Goal: Check status: Check status

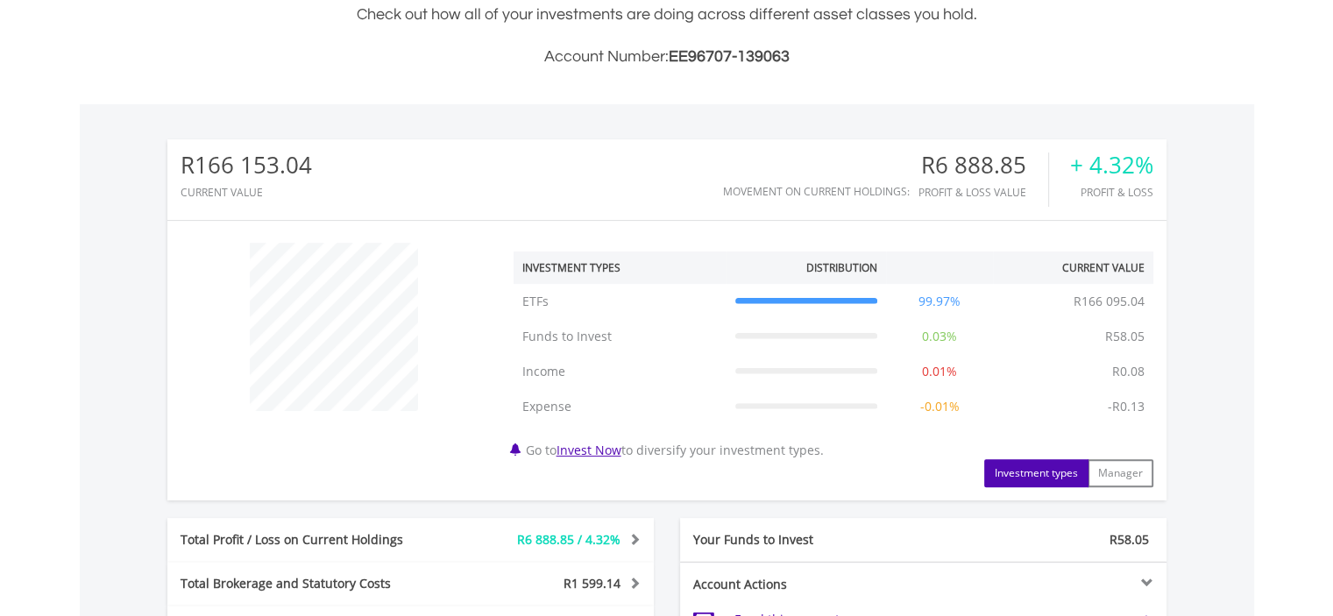
scroll to position [789, 0]
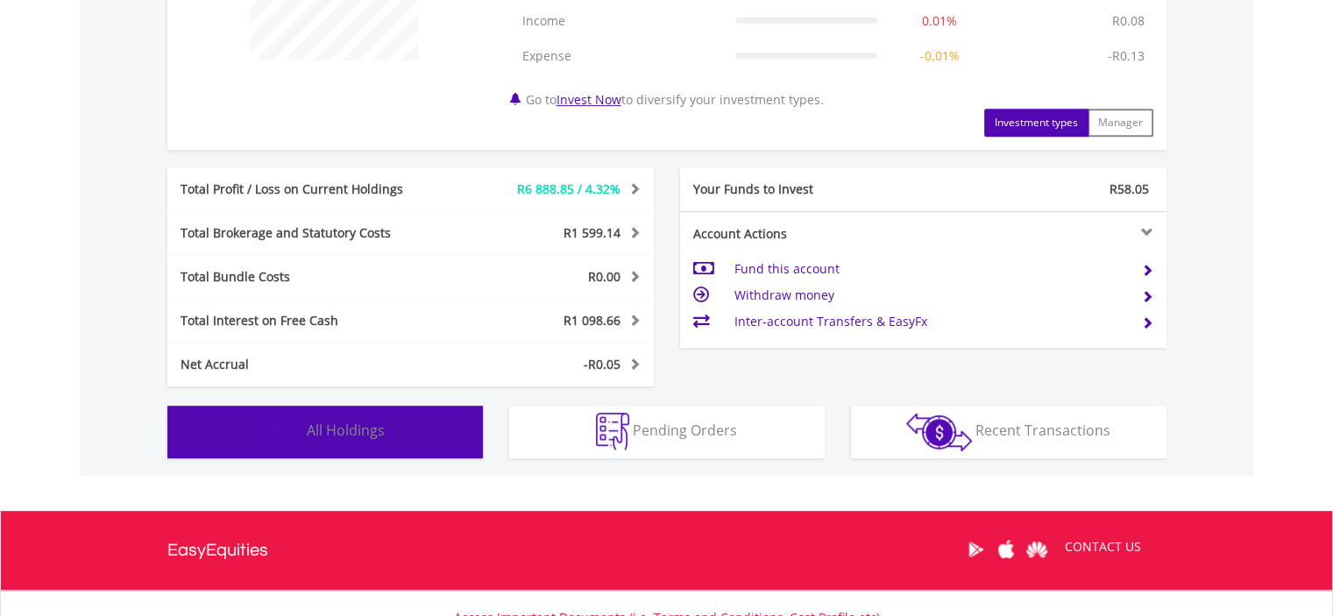
click at [425, 427] on button "Holdings All Holdings" at bounding box center [324, 432] width 315 height 53
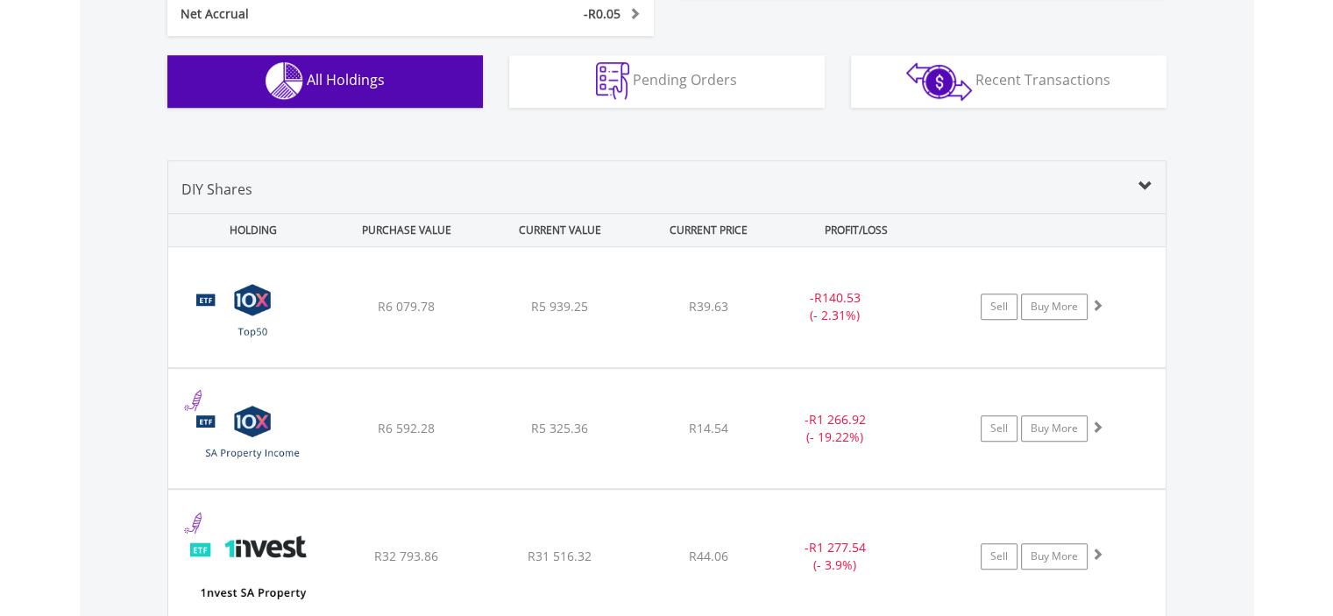
scroll to position [613, 0]
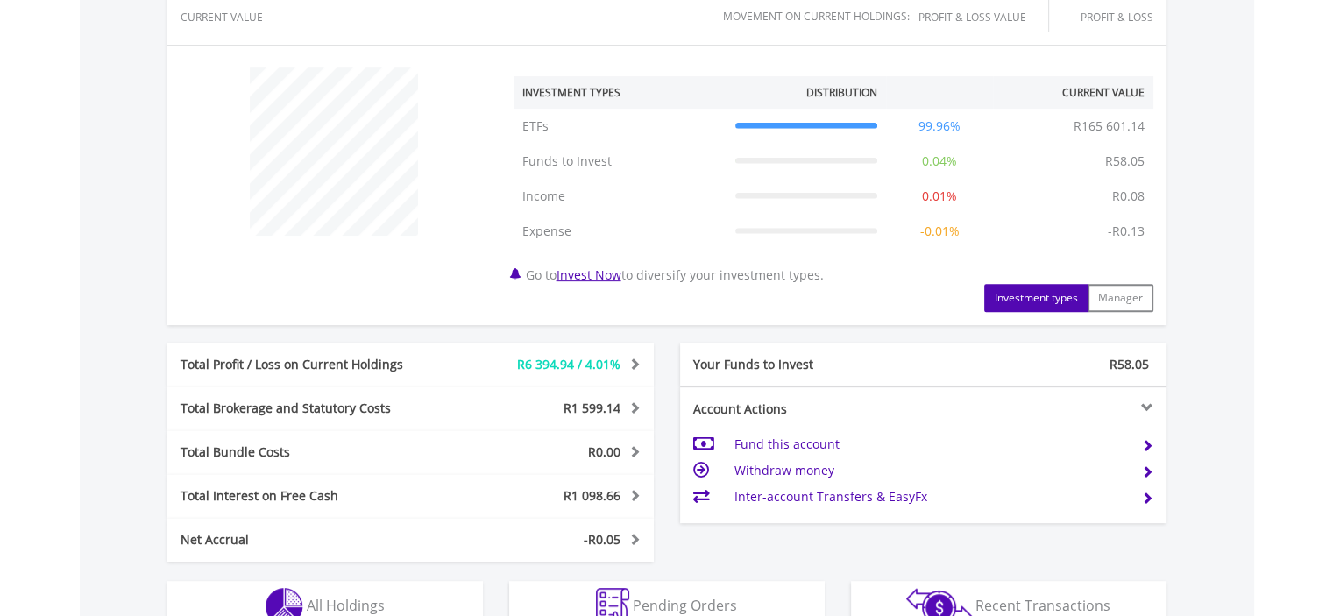
scroll to position [934, 0]
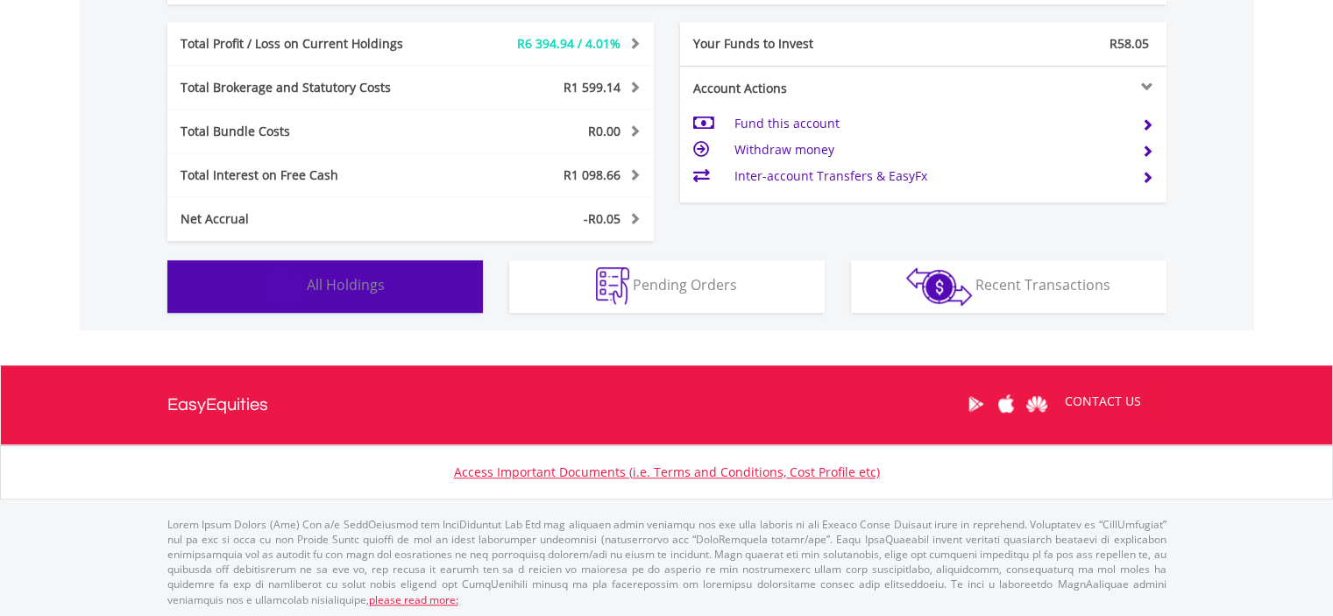
click at [436, 280] on button "Holdings All Holdings" at bounding box center [324, 286] width 315 height 53
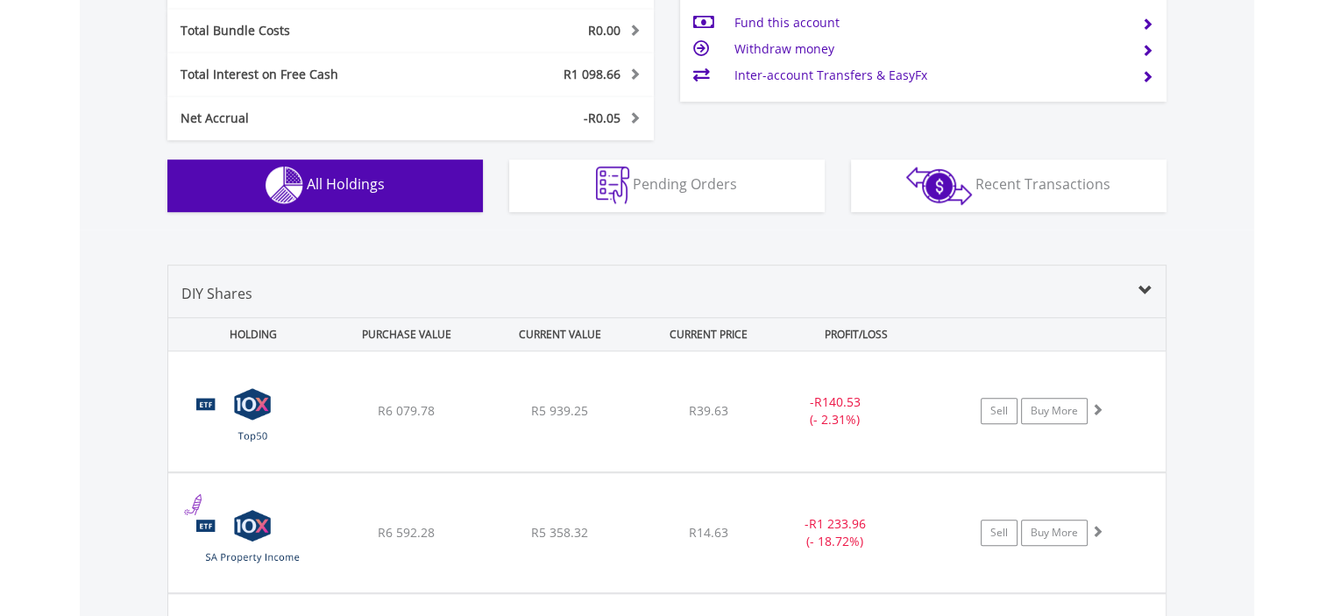
scroll to position [947, 0]
